Goal: Information Seeking & Learning: Learn about a topic

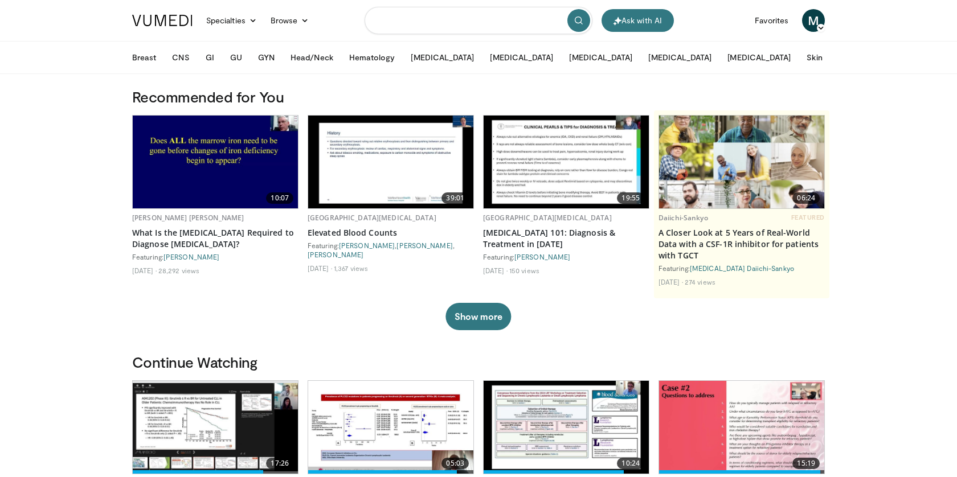
click at [437, 23] on input "Search topics, interventions" at bounding box center [479, 20] width 228 height 27
paste input "**********"
type input "**********"
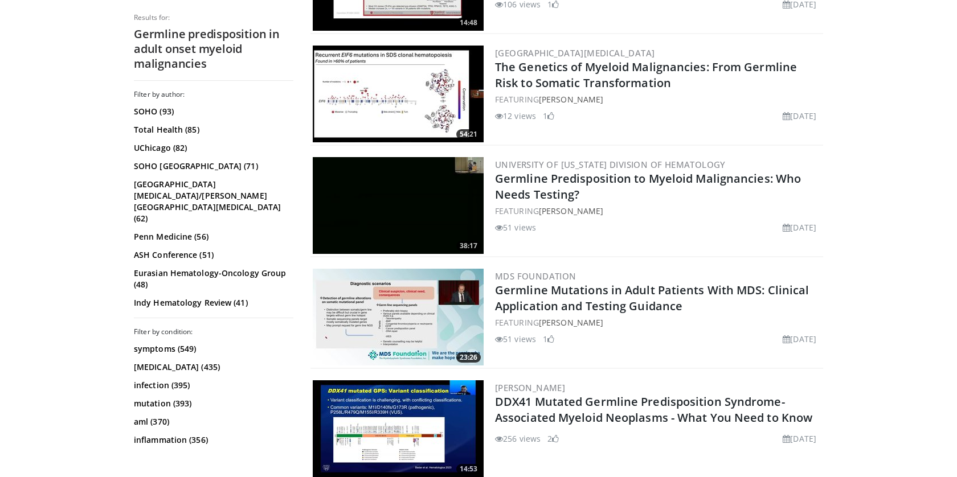
scroll to position [419, 0]
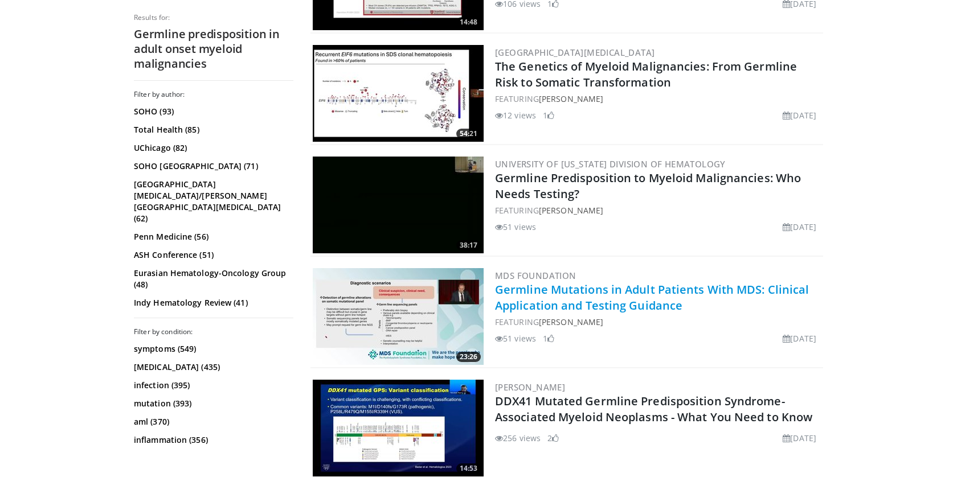
click at [543, 295] on link "Germline Mutations in Adult Patients With MDS: Clinical Application and Testing…" at bounding box center [652, 297] width 314 height 31
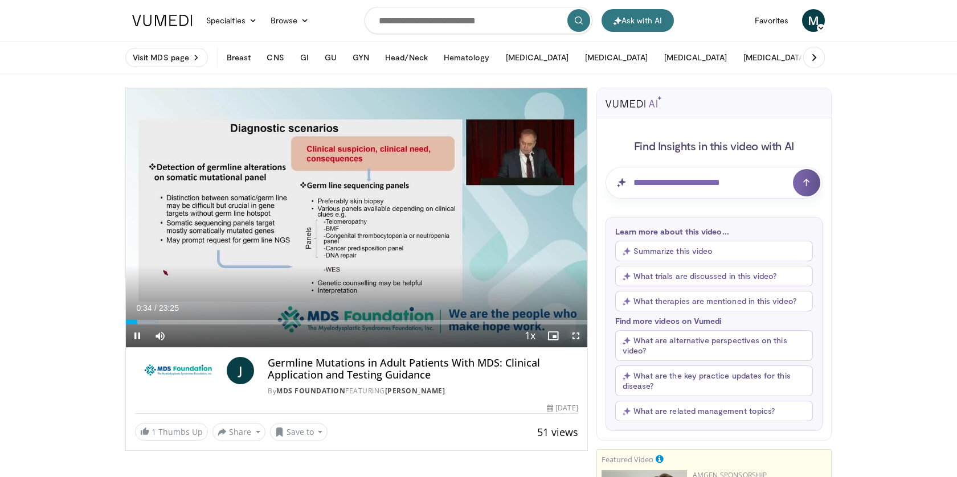
click at [575, 340] on span "Video Player" at bounding box center [575, 336] width 23 height 23
click at [570, 333] on span "Video Player" at bounding box center [575, 336] width 23 height 23
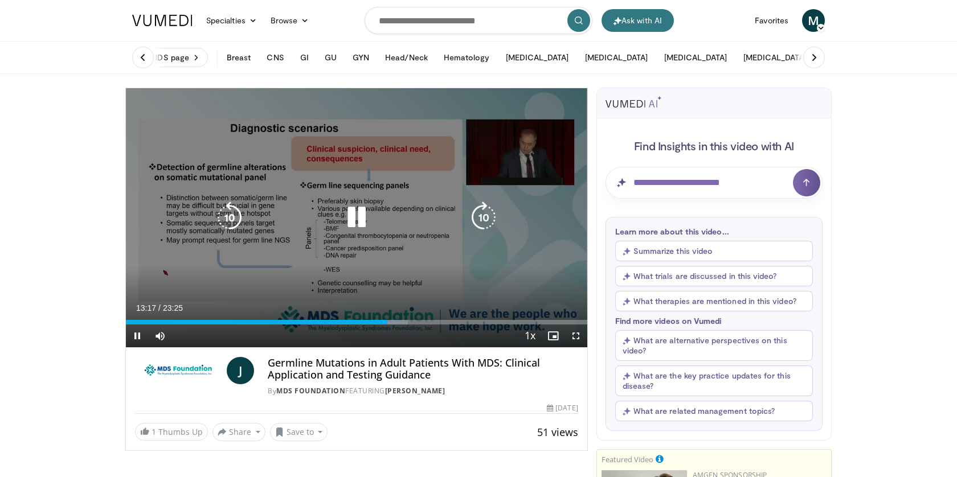
click at [366, 228] on icon "Video Player" at bounding box center [357, 218] width 32 height 32
click at [378, 212] on div "Video Player" at bounding box center [356, 217] width 277 height 23
click at [356, 219] on icon "Video Player" at bounding box center [357, 218] width 32 height 32
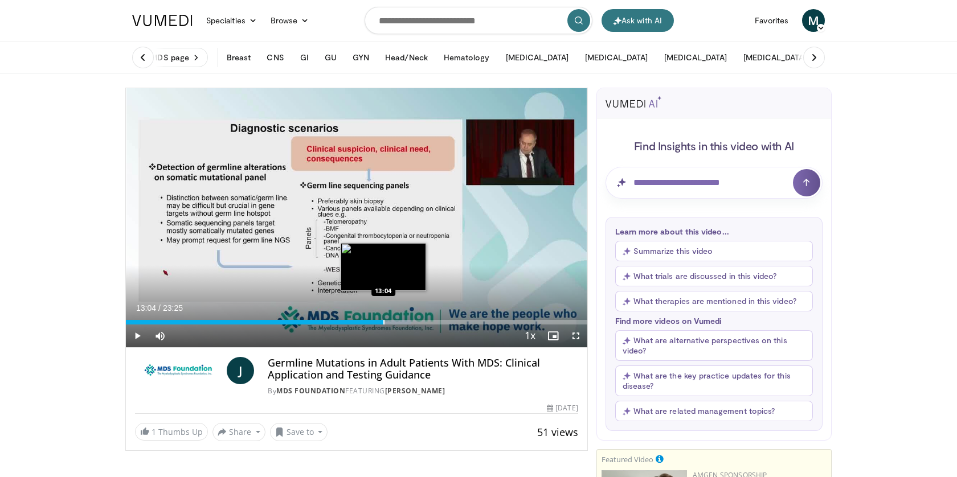
click at [383, 324] on div "Progress Bar" at bounding box center [383, 322] width 1 height 5
click at [379, 324] on div "Progress Bar" at bounding box center [379, 322] width 1 height 5
click at [370, 327] on div "Current Time 12:53 / Duration 23:25 Pause Skip Backward Skip Forward Mute Loade…" at bounding box center [356, 336] width 461 height 23
click at [367, 324] on div "Progress Bar" at bounding box center [367, 322] width 1 height 5
click at [581, 339] on span "Video Player" at bounding box center [575, 336] width 23 height 23
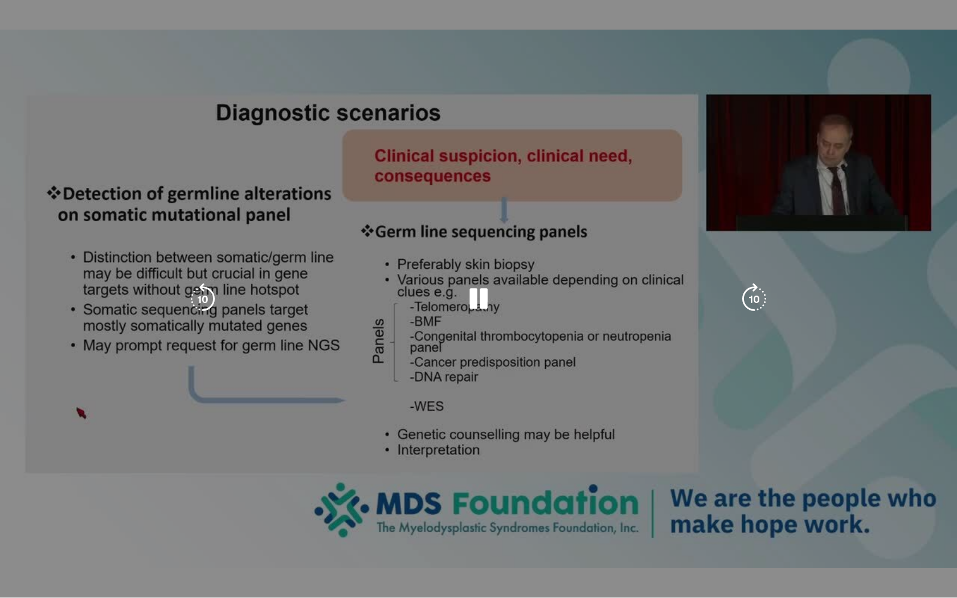
click at [497, 329] on div "10 seconds Tap to unmute" at bounding box center [478, 298] width 957 height 597
